Goal: Task Accomplishment & Management: Use online tool/utility

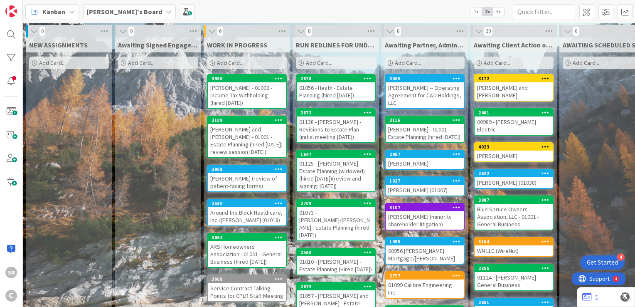
scroll to position [0, 242]
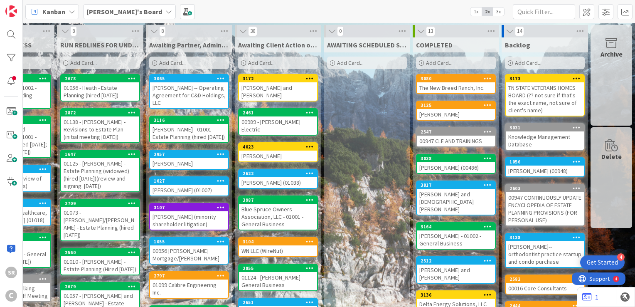
click at [264, 116] on div "00989 - [PERSON_NAME] Electric" at bounding box center [278, 125] width 78 height 18
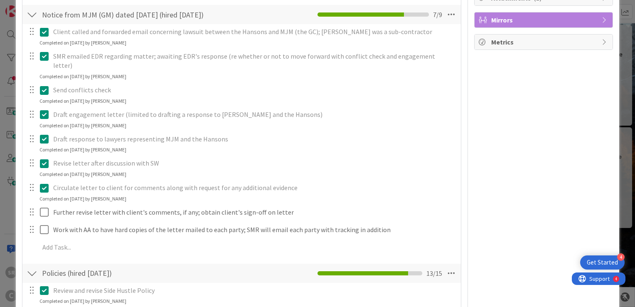
scroll to position [162, 0]
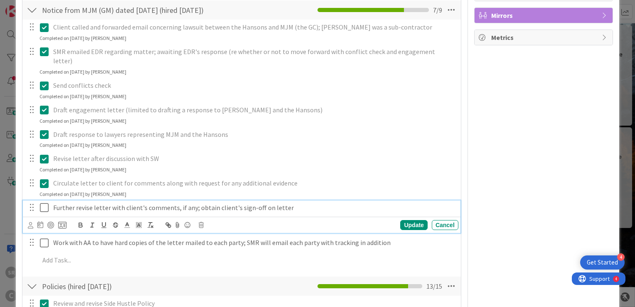
click at [43, 202] on icon at bounding box center [46, 207] width 12 height 10
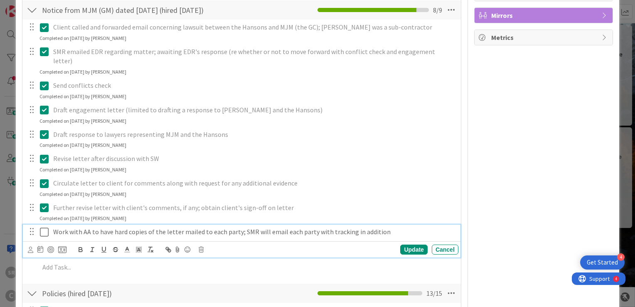
click at [43, 227] on icon at bounding box center [46, 232] width 12 height 10
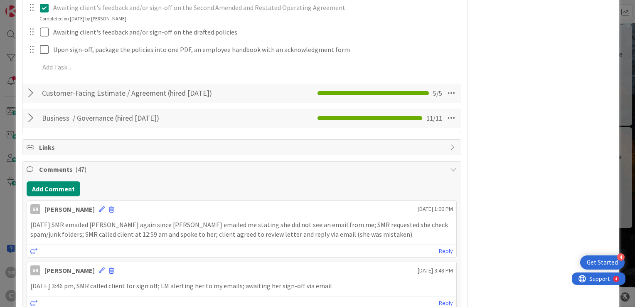
scroll to position [510, 0]
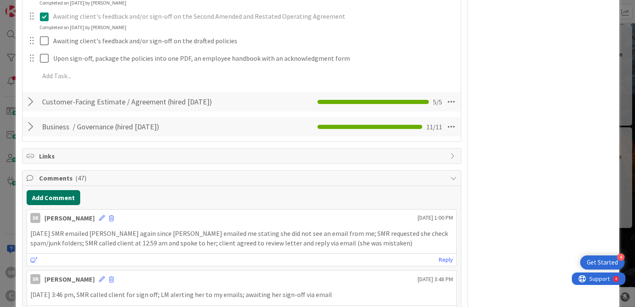
click at [51, 195] on button "Add Comment" at bounding box center [54, 197] width 54 height 15
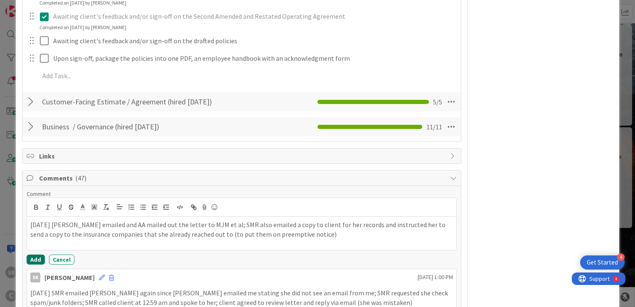
click at [38, 259] on button "Add" at bounding box center [36, 259] width 18 height 10
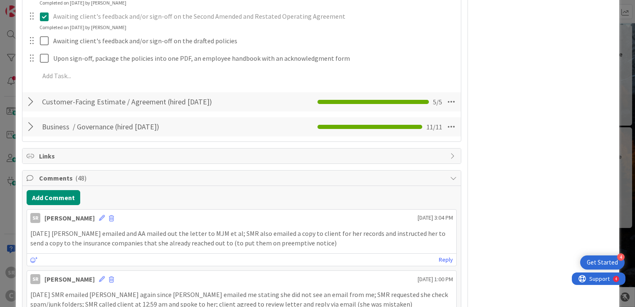
scroll to position [0, 0]
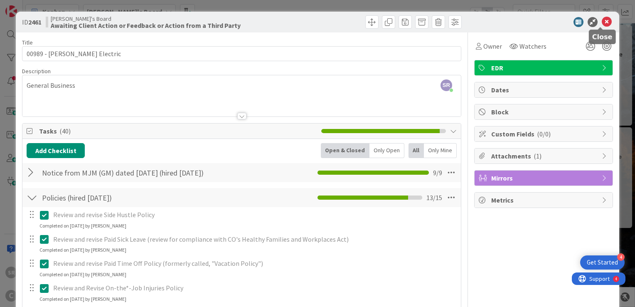
click at [601, 20] on icon at bounding box center [606, 22] width 10 height 10
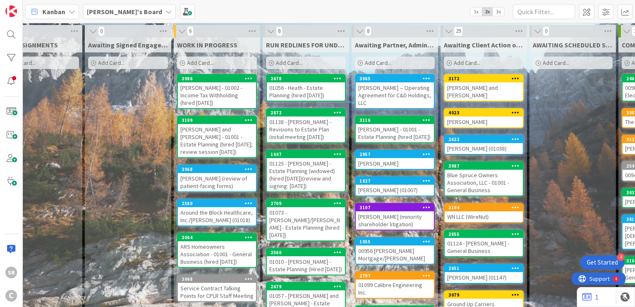
scroll to position [0, 28]
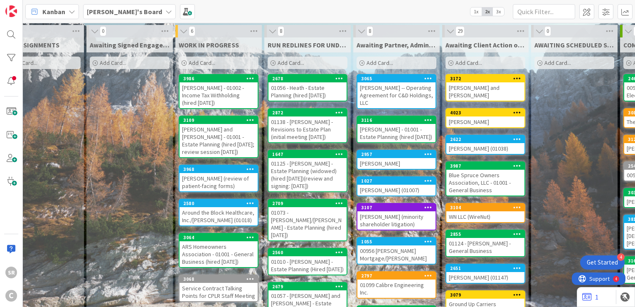
click at [379, 137] on div "[PERSON_NAME] - 01001 - Estate Planning (hired [DATE])" at bounding box center [396, 133] width 78 height 18
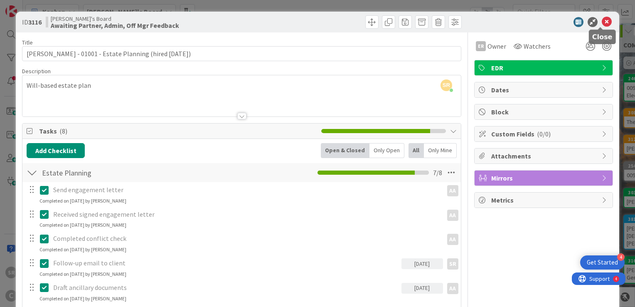
click at [601, 21] on icon at bounding box center [606, 22] width 10 height 10
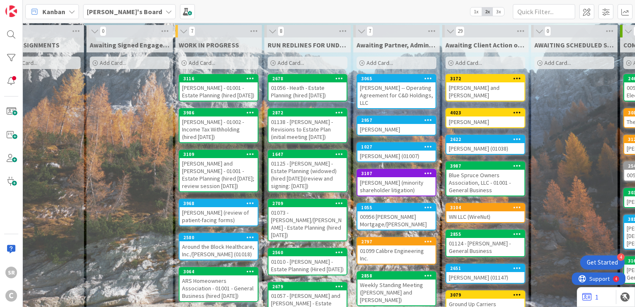
click at [196, 97] on div "[PERSON_NAME] - 01001 - Estate Planning (hired [DATE])" at bounding box center [218, 91] width 78 height 18
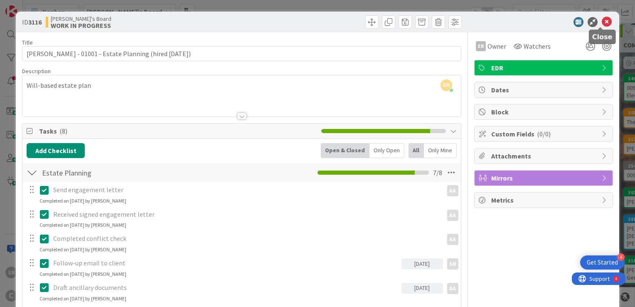
click at [601, 19] on icon at bounding box center [606, 22] width 10 height 10
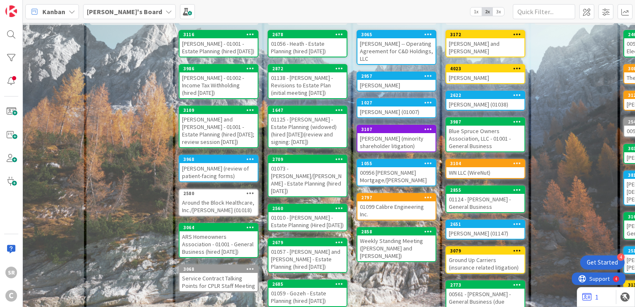
scroll to position [0, 28]
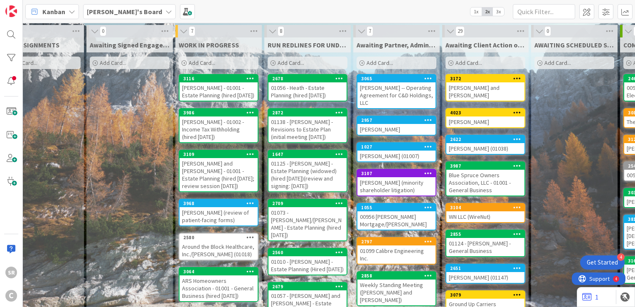
click at [373, 123] on div "2957" at bounding box center [396, 119] width 78 height 7
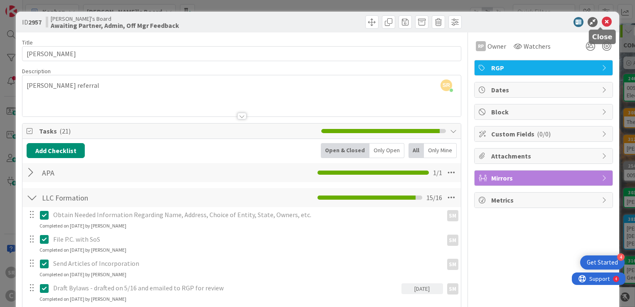
click at [603, 19] on icon at bounding box center [606, 22] width 10 height 10
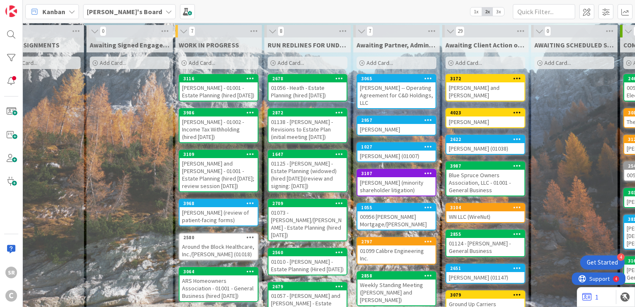
click at [253, 234] on icon at bounding box center [250, 237] width 8 height 6
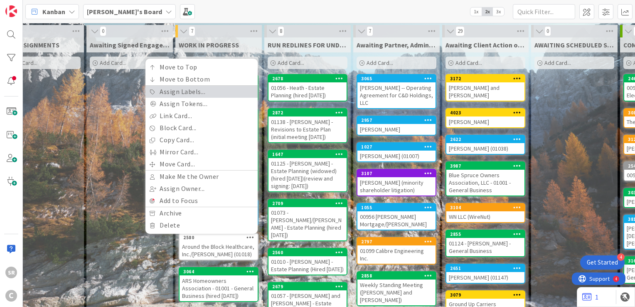
click at [199, 94] on link "Assign Labels..." at bounding box center [201, 92] width 112 height 12
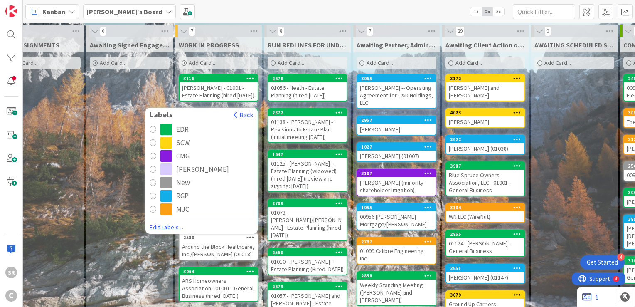
click at [178, 197] on div "RGP" at bounding box center [182, 196] width 12 height 12
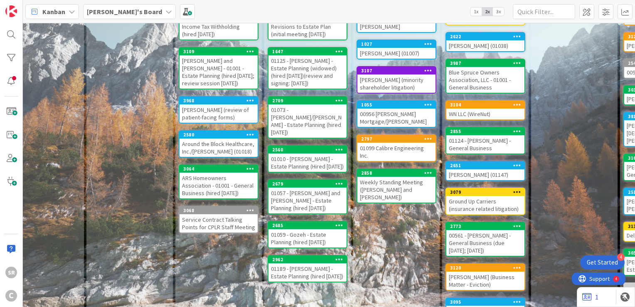
scroll to position [103, 28]
